Goal: Information Seeking & Learning: Check status

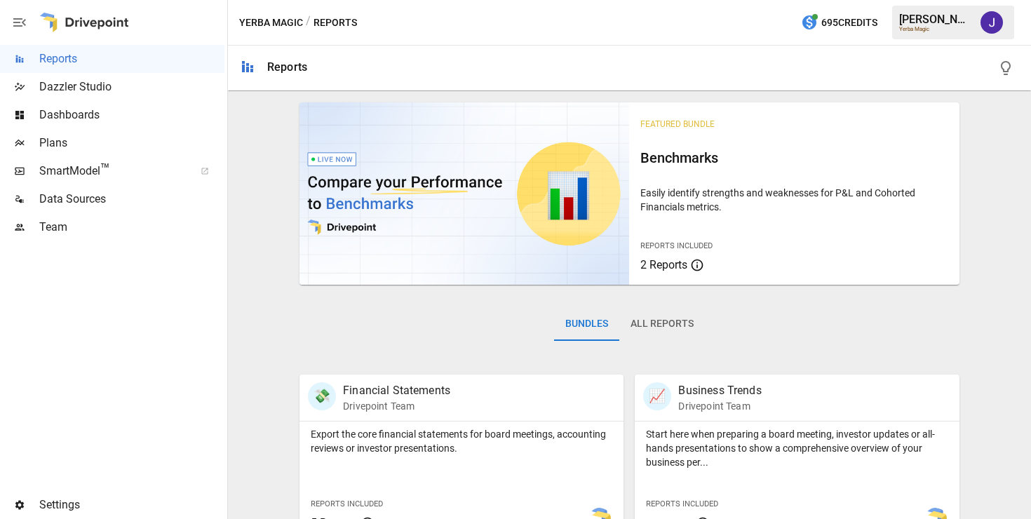
scroll to position [568, 0]
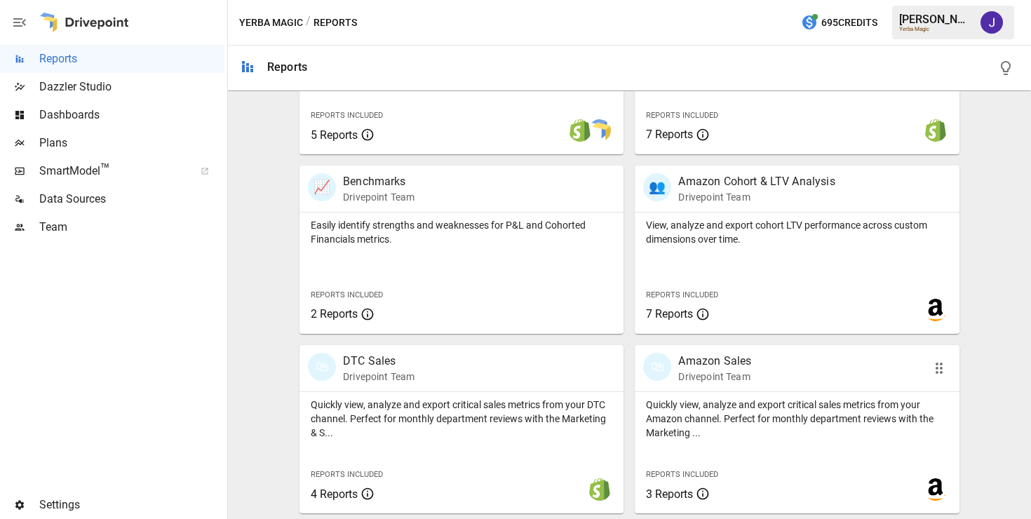
click at [703, 365] on p "Amazon Sales" at bounding box center [714, 361] width 73 height 17
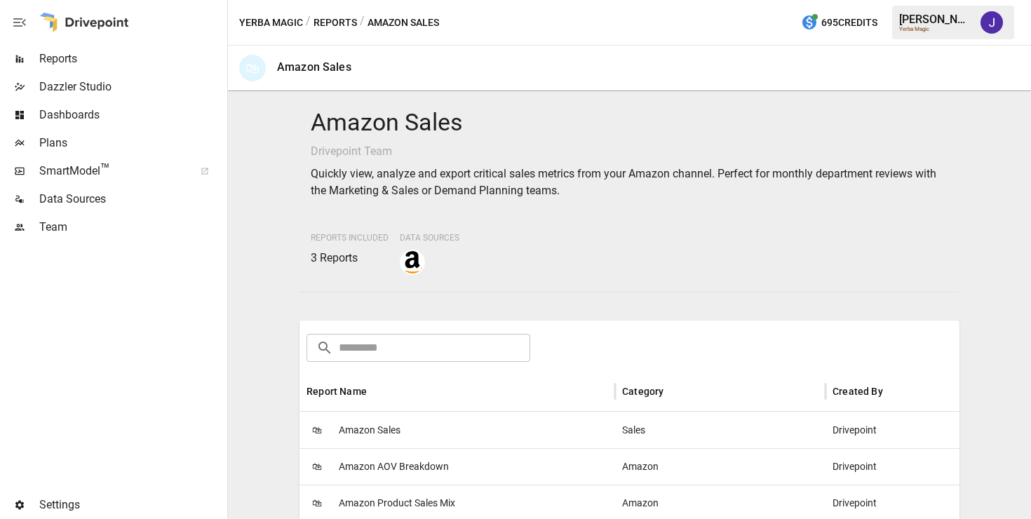
click at [401, 424] on div "🛍 Amazon Sales" at bounding box center [456, 430] width 315 height 36
